Goal: Information Seeking & Learning: Learn about a topic

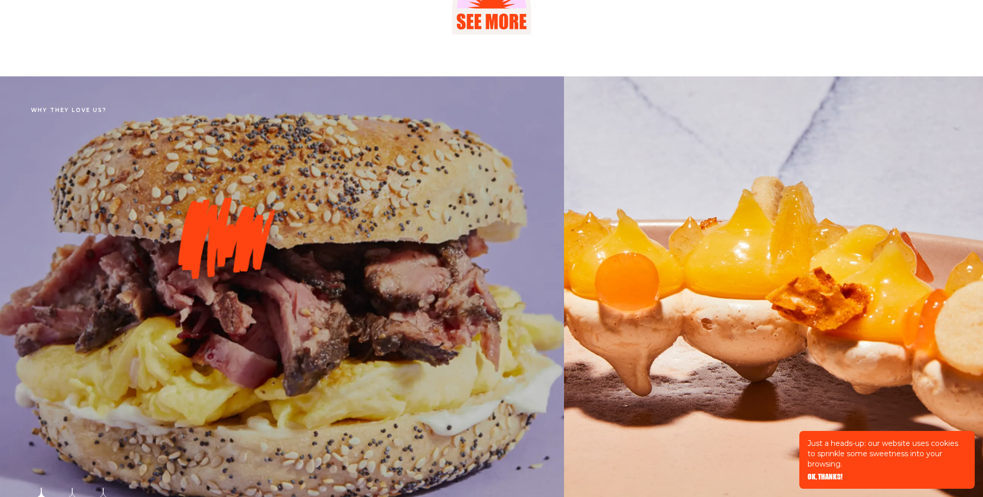
scroll to position [5660, 0]
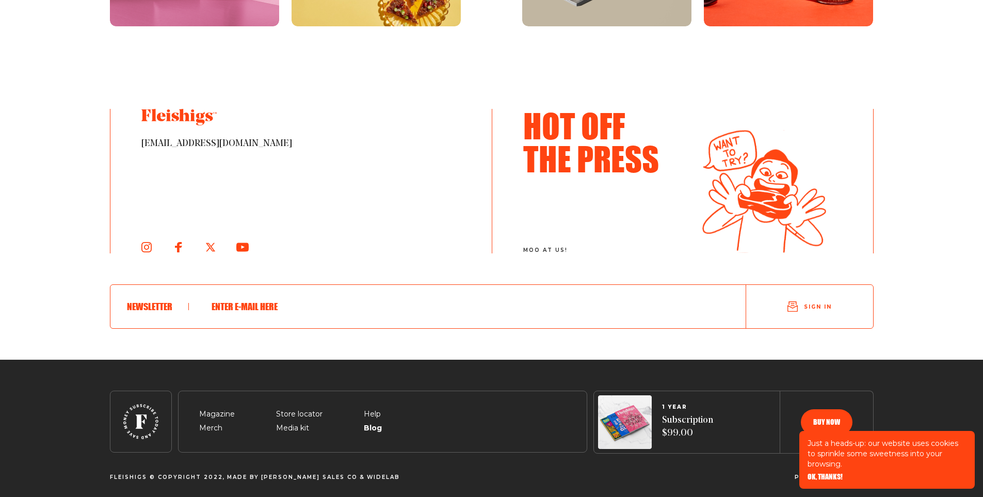
click at [375, 423] on span "Blog" at bounding box center [372, 416] width 17 height 12
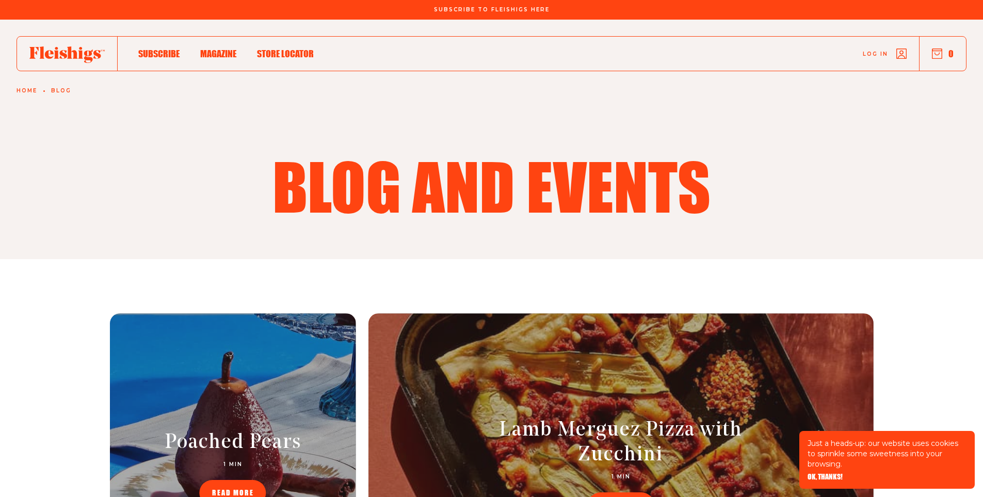
click at [337, 166] on h1 "Blog and events" at bounding box center [492, 186] width 446 height 64
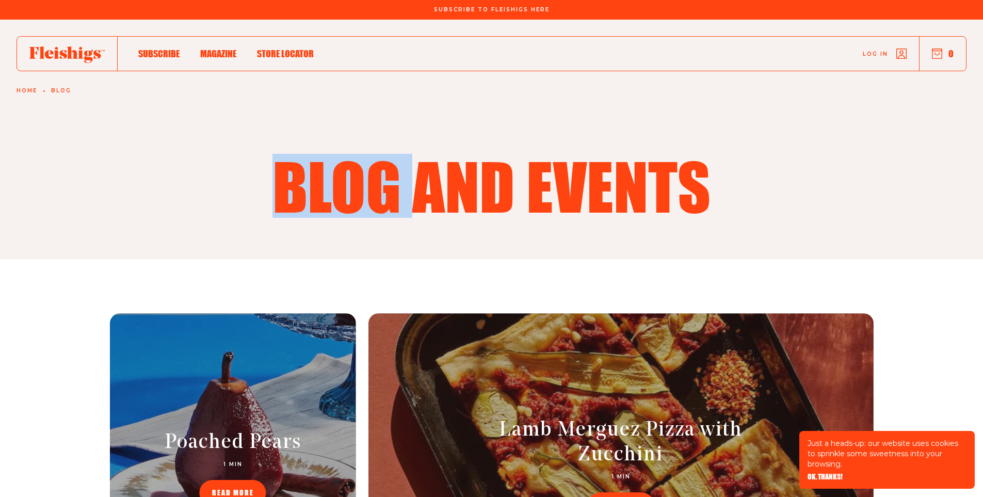
click at [337, 166] on h1 "Blog and events" at bounding box center [492, 186] width 446 height 64
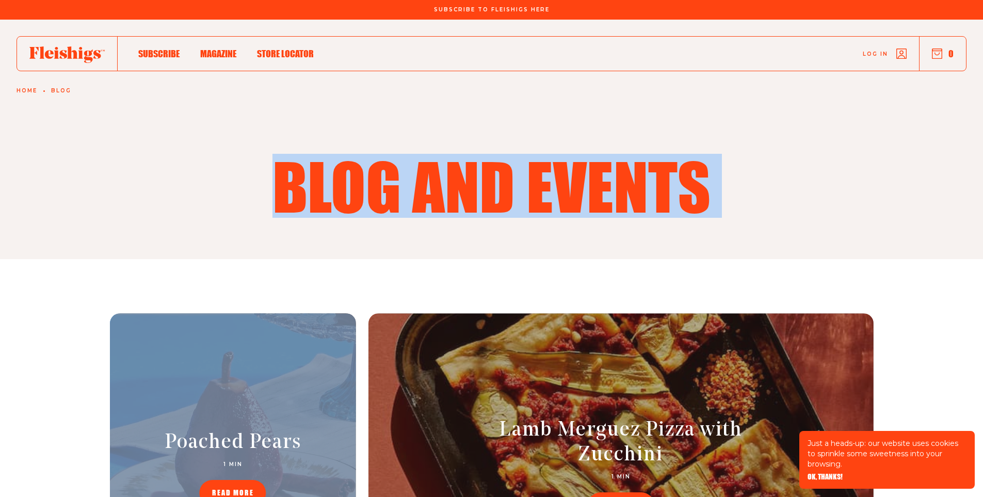
click at [337, 166] on h1 "Blog and events" at bounding box center [492, 186] width 446 height 64
copy h1 "Blog and events"
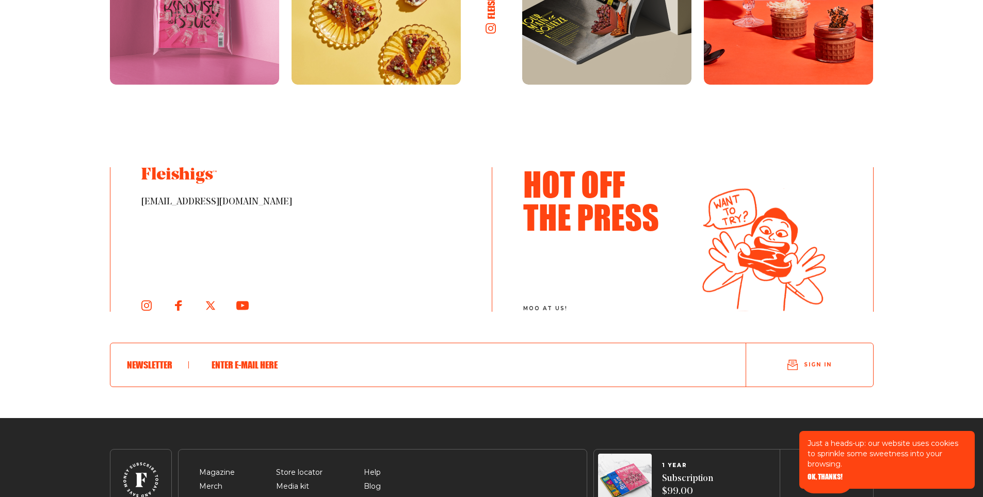
scroll to position [1604, 0]
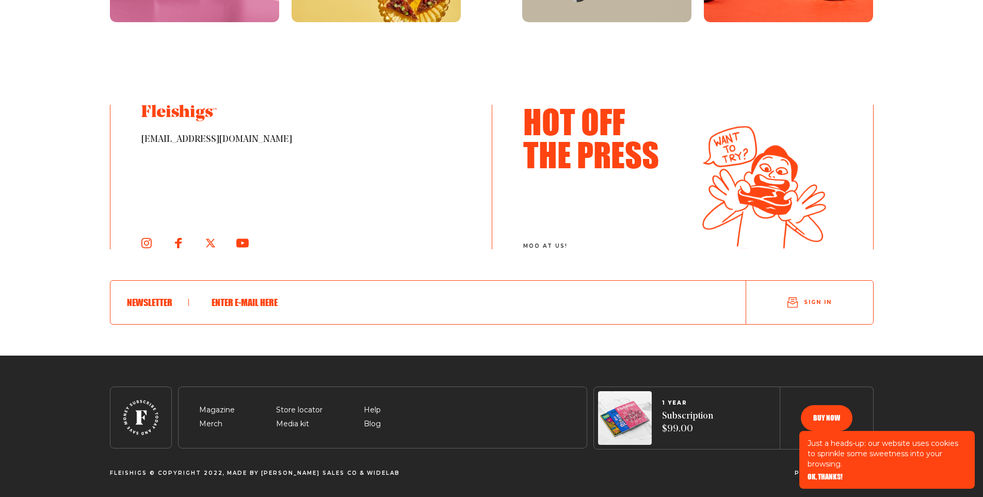
click at [835, 473] on span "OK, THANKS!" at bounding box center [825, 469] width 35 height 7
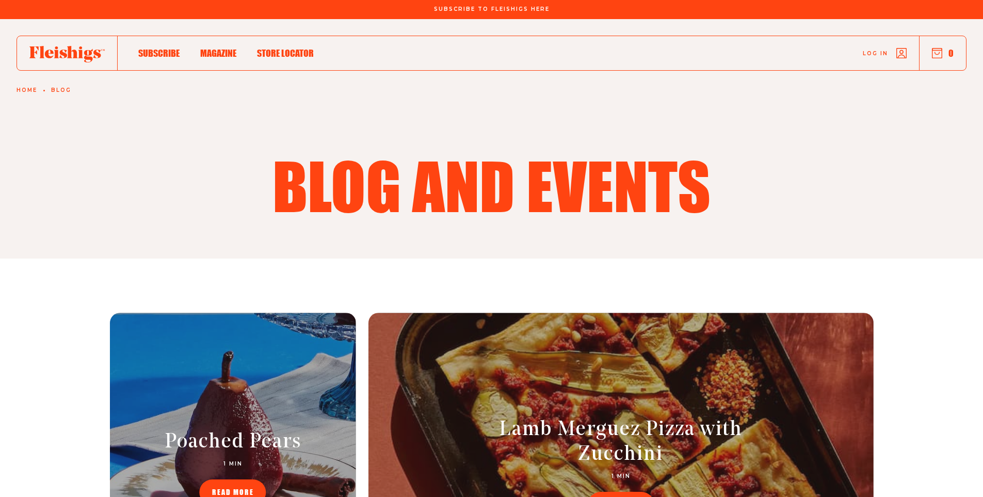
scroll to position [0, 0]
click at [452, 176] on h1 "Blog and events" at bounding box center [492, 186] width 446 height 64
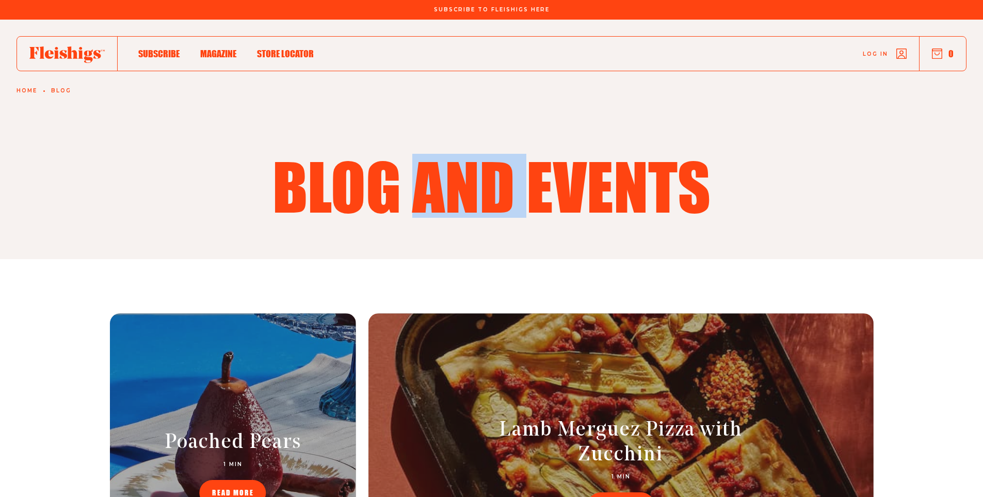
click at [452, 176] on h1 "Blog and events" at bounding box center [492, 186] width 446 height 64
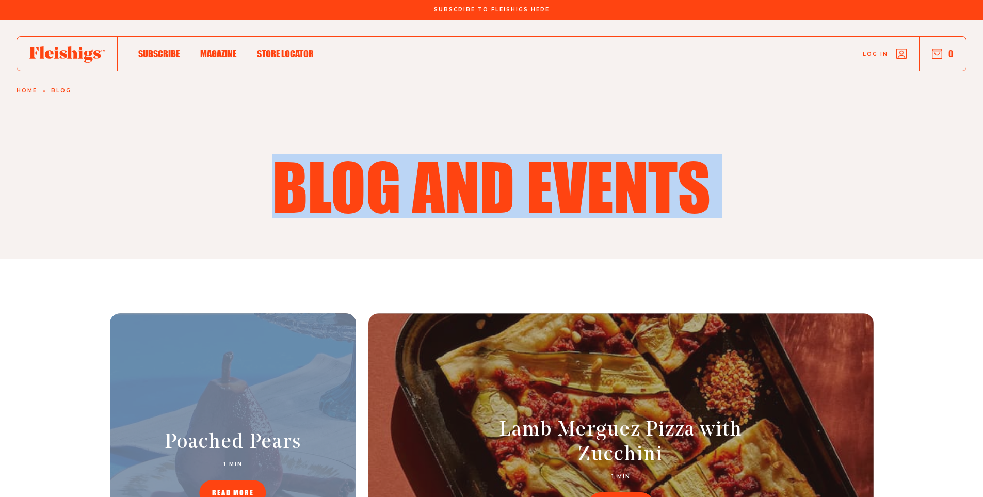
click at [453, 176] on h1 "Blog and events" at bounding box center [492, 186] width 446 height 64
click at [492, 176] on h1 "Blog and events" at bounding box center [492, 186] width 446 height 64
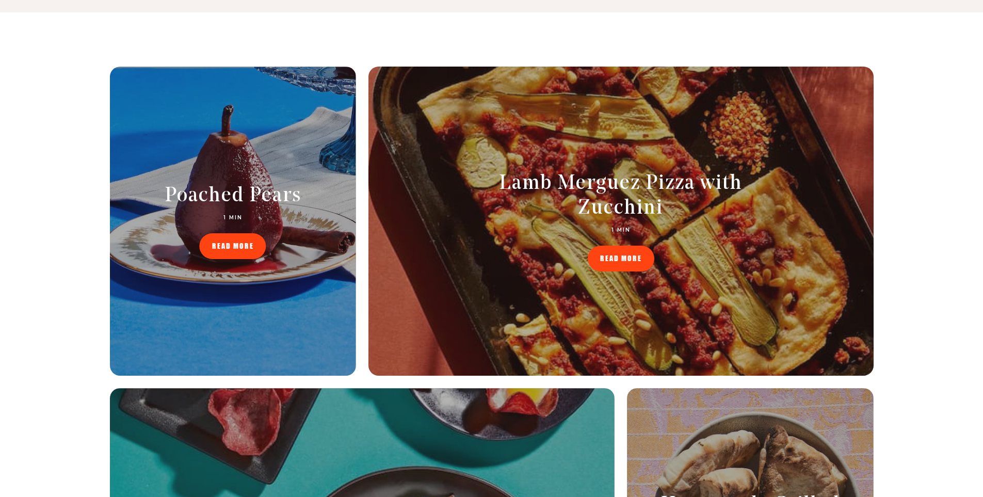
scroll to position [258, 0]
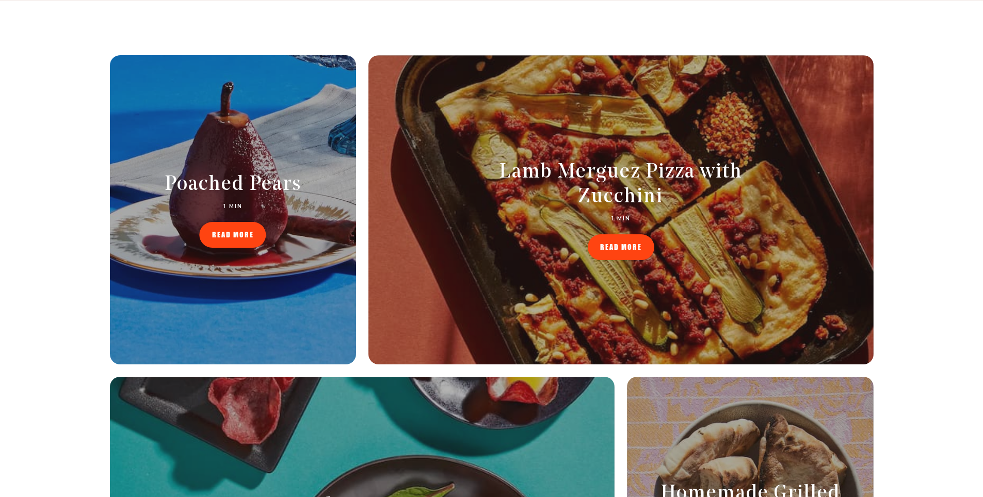
click at [282, 227] on div "Poached Pears 1 MIN READ MORE" at bounding box center [232, 209] width 246 height 75
click at [261, 236] on link "READ MORE" at bounding box center [233, 235] width 67 height 26
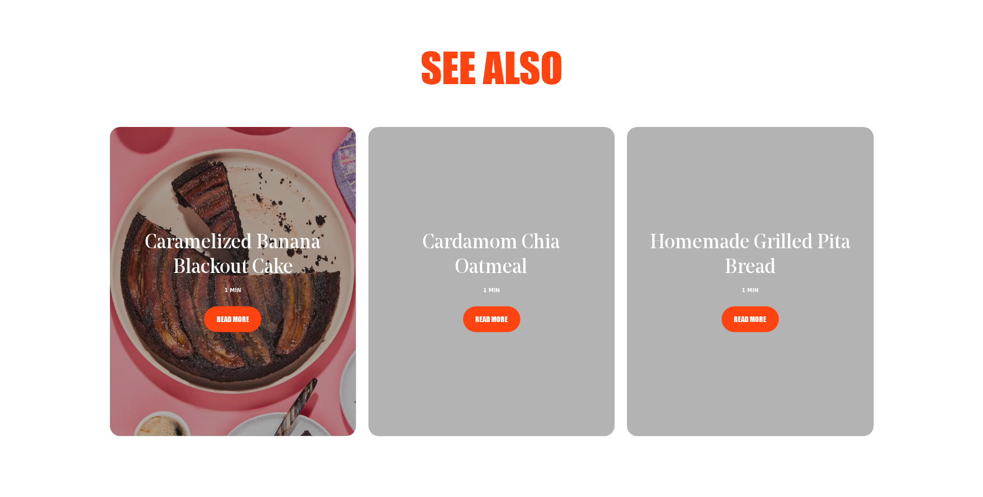
scroll to position [1084, 0]
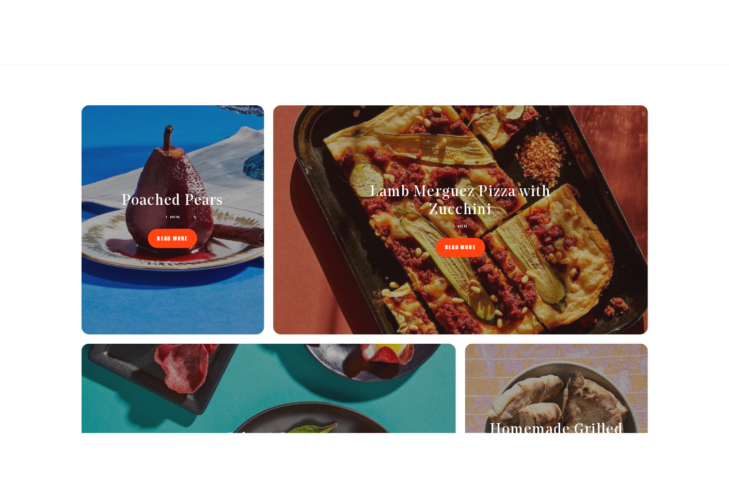
scroll to position [258, 0]
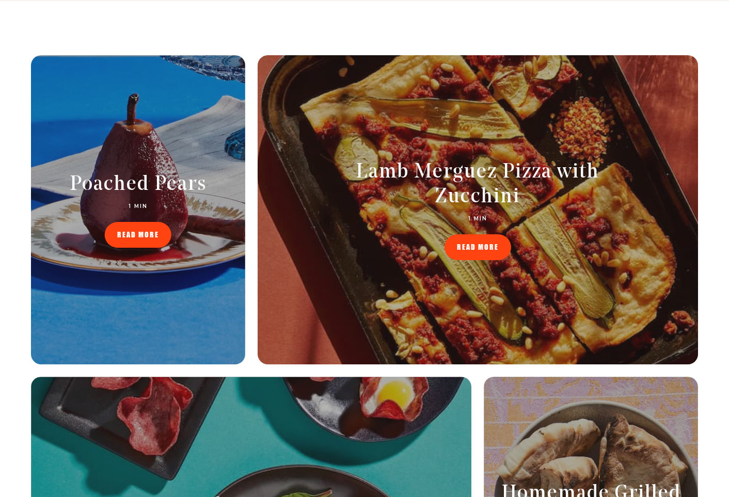
click at [545, 122] on div at bounding box center [478, 209] width 440 height 309
